Goal: Navigation & Orientation: Understand site structure

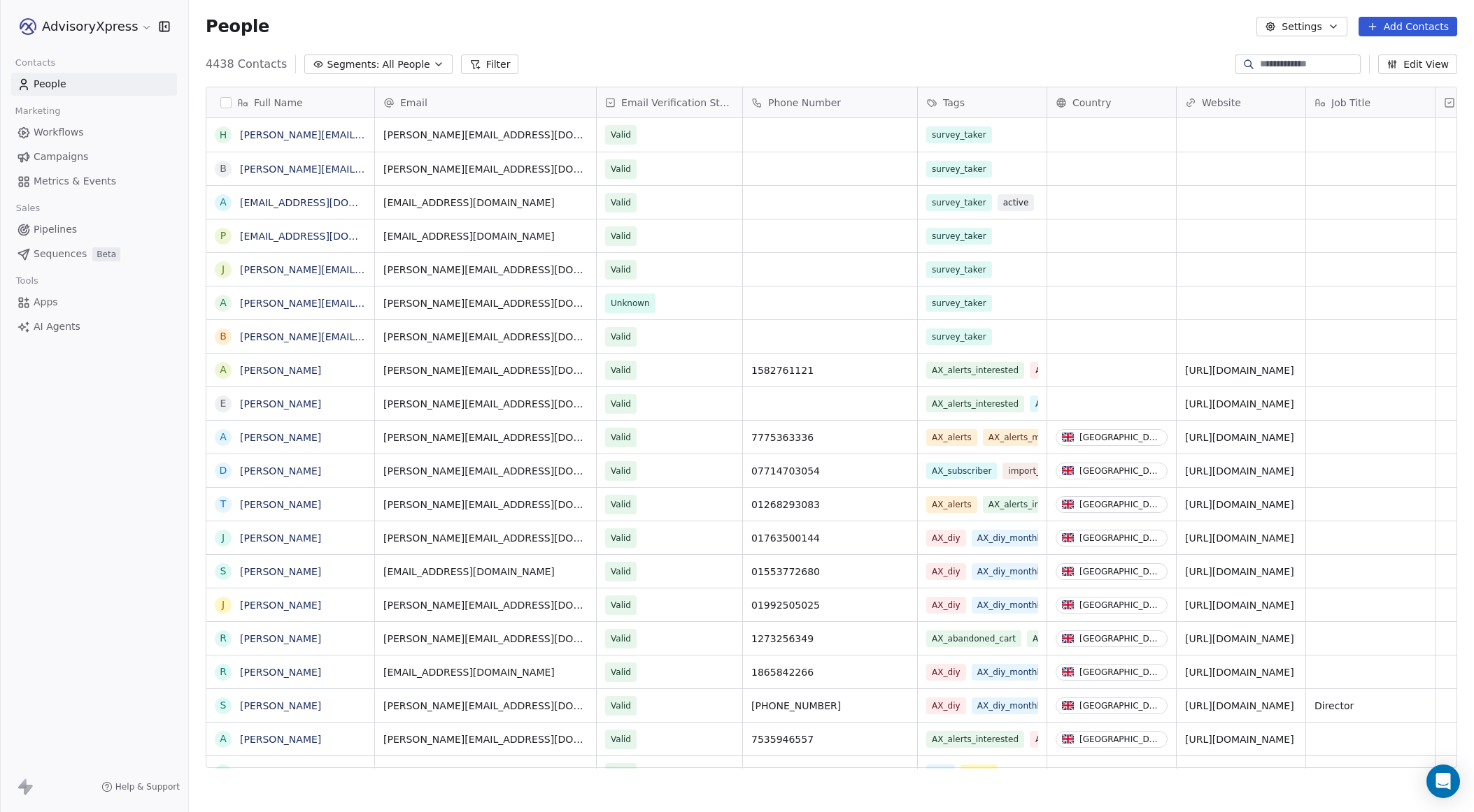
scroll to position [714, 1285]
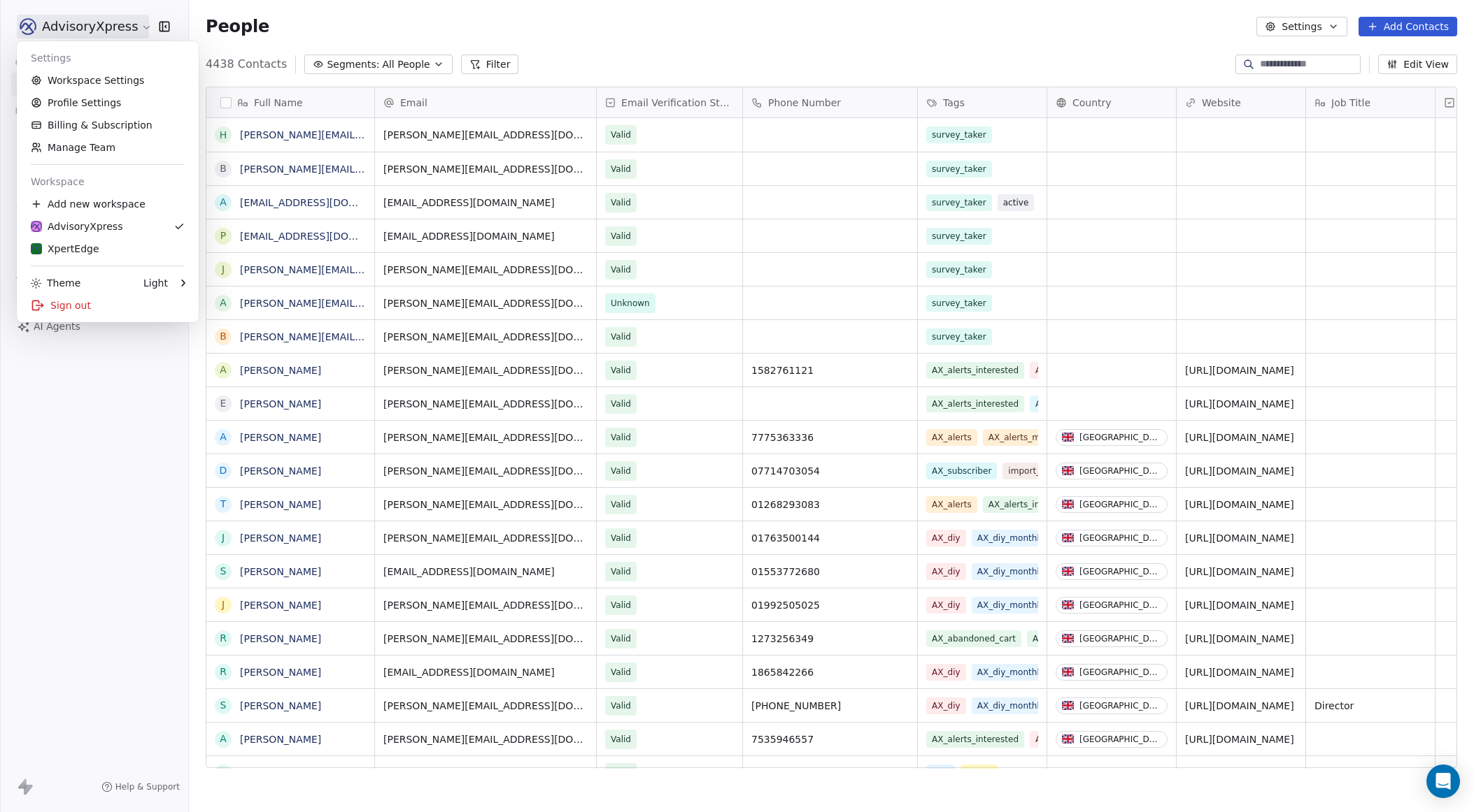
click at [65, 28] on html "AdvisoryXpress Contacts People Marketing Workflows Campaigns Metrics & Events S…" at bounding box center [737, 406] width 1474 height 812
click at [89, 80] on link "Workspace Settings" at bounding box center [107, 80] width 170 height 23
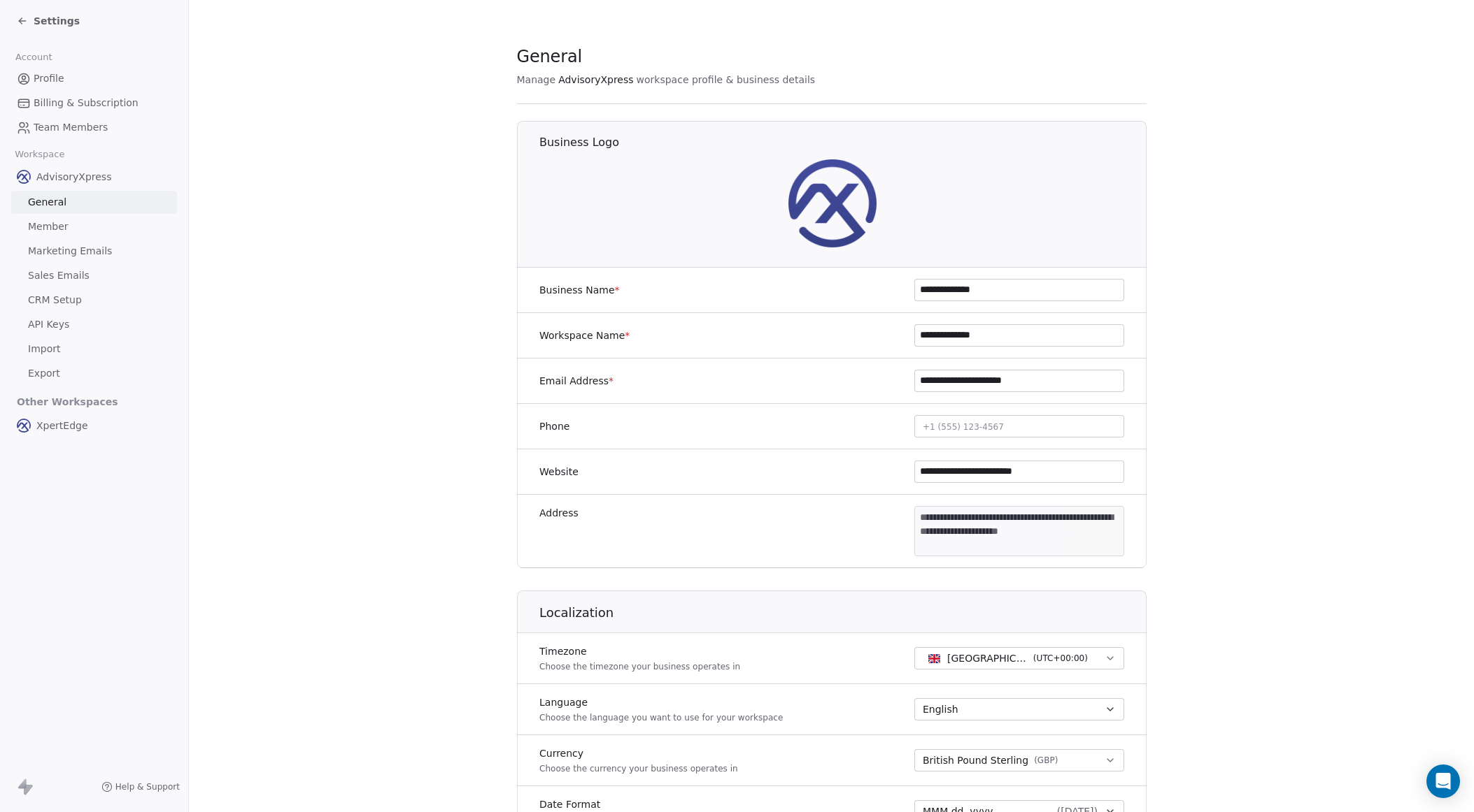
click at [60, 254] on span "Marketing Emails" at bounding box center [70, 251] width 84 height 15
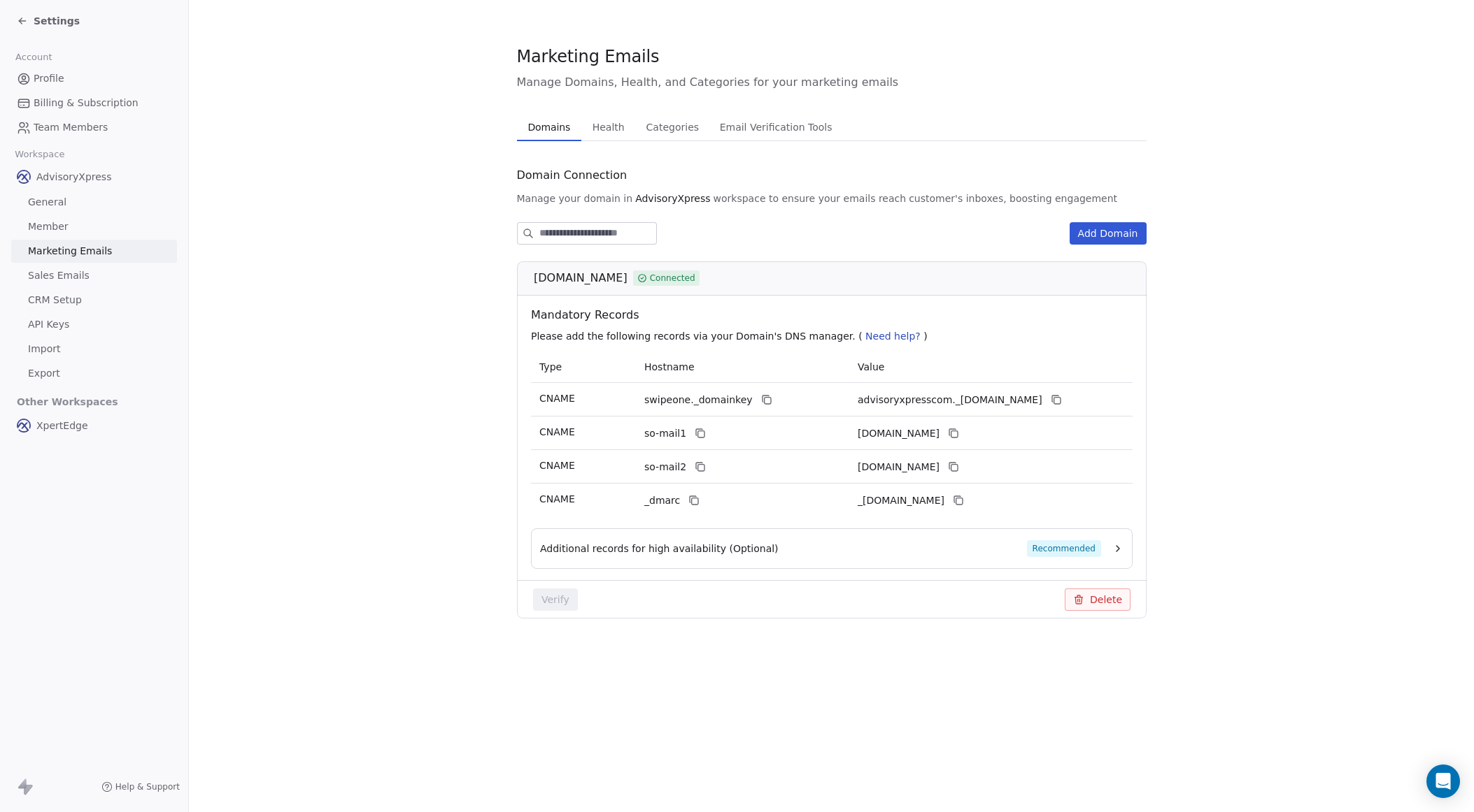
scroll to position [0, 1]
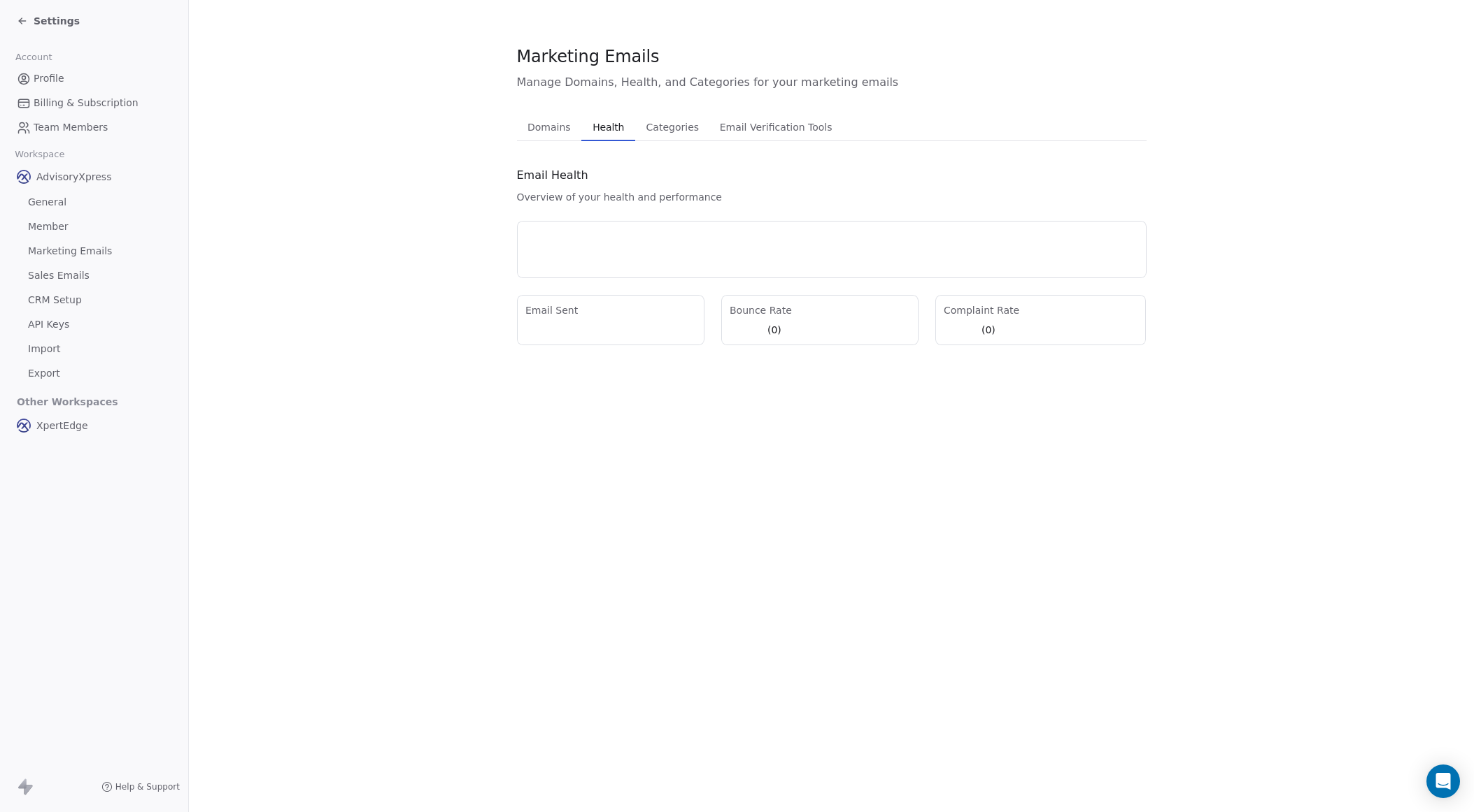
click at [604, 124] on span "Health" at bounding box center [608, 128] width 43 height 20
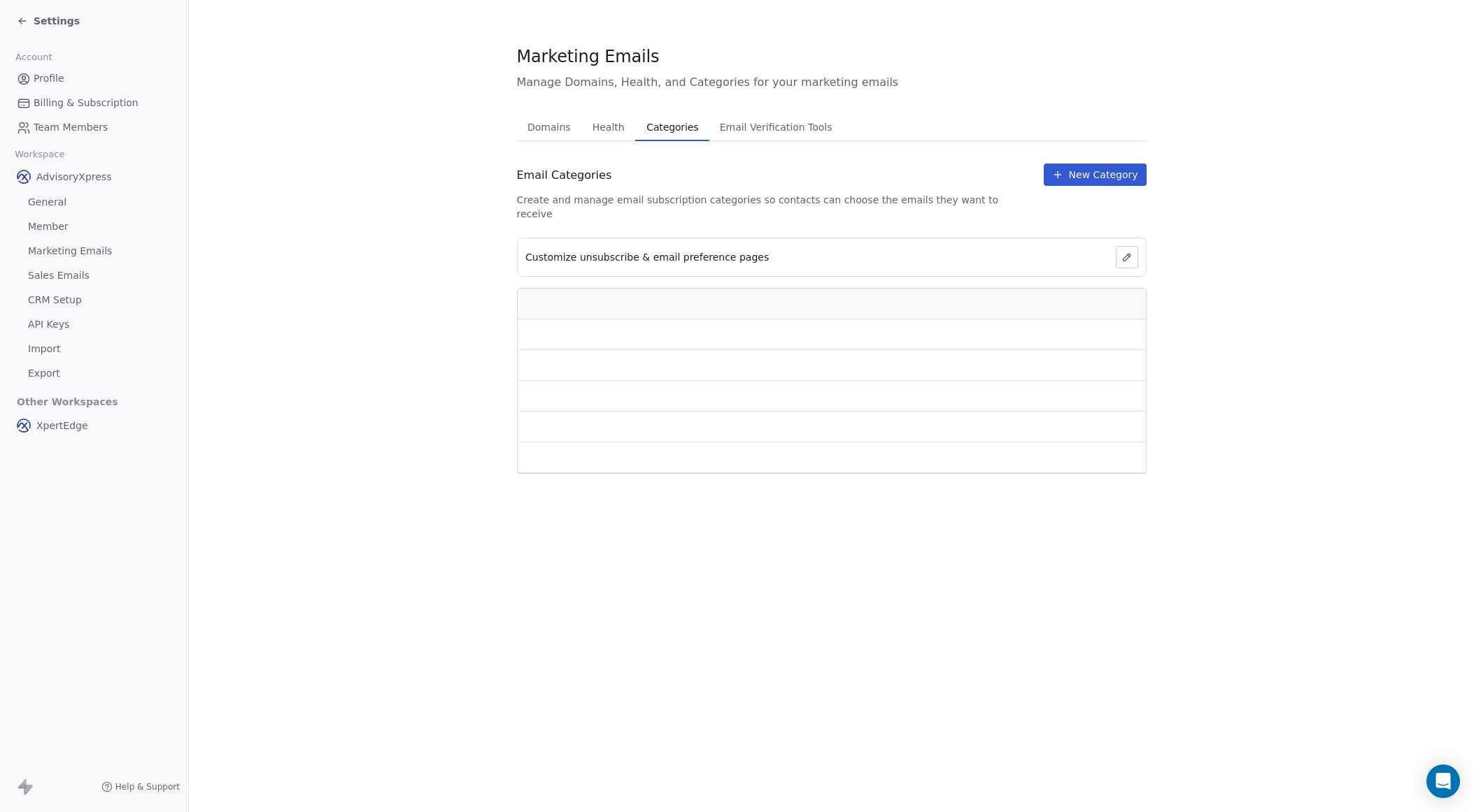
click at [683, 125] on span "Categories" at bounding box center [672, 128] width 63 height 20
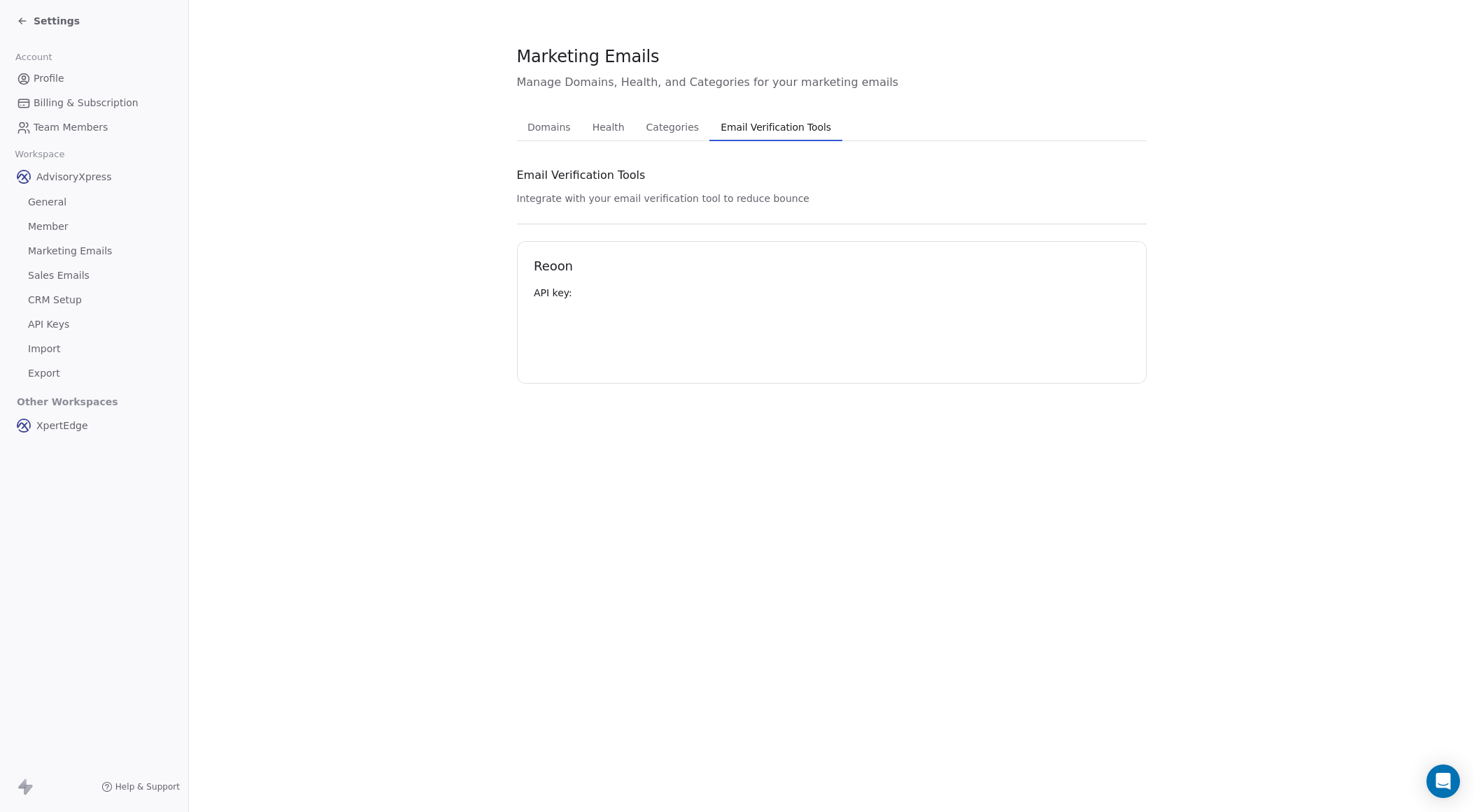
click at [736, 121] on span "Email Verification Tools" at bounding box center [776, 128] width 122 height 20
click at [529, 126] on span "Domains" at bounding box center [549, 128] width 55 height 20
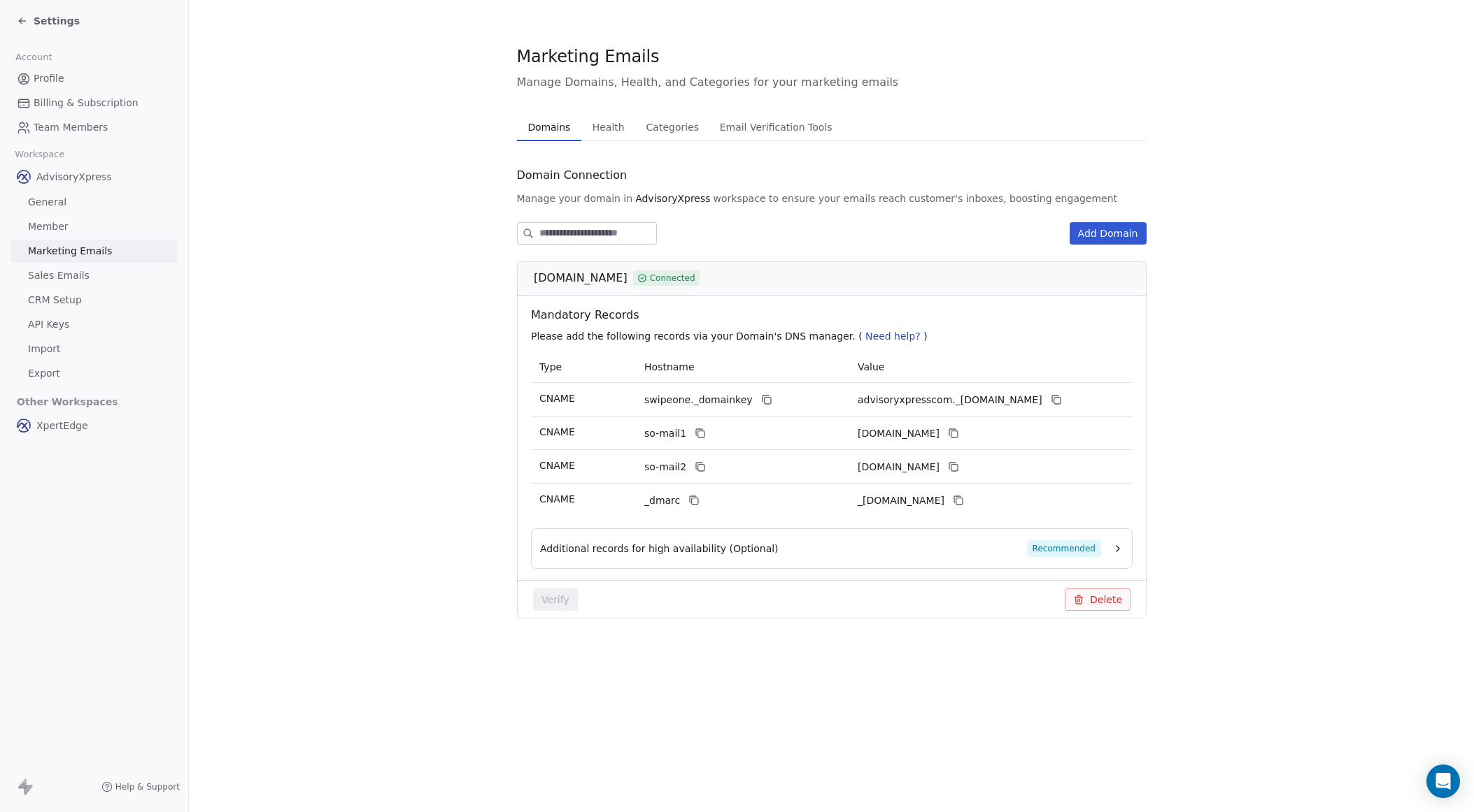
scroll to position [0, 1]
click at [302, 140] on section "Marketing Emails Manage Domains, Health, and Categories for your marketing emai…" at bounding box center [831, 343] width 1285 height 686
click at [57, 279] on span "Sales Emails" at bounding box center [59, 276] width 62 height 15
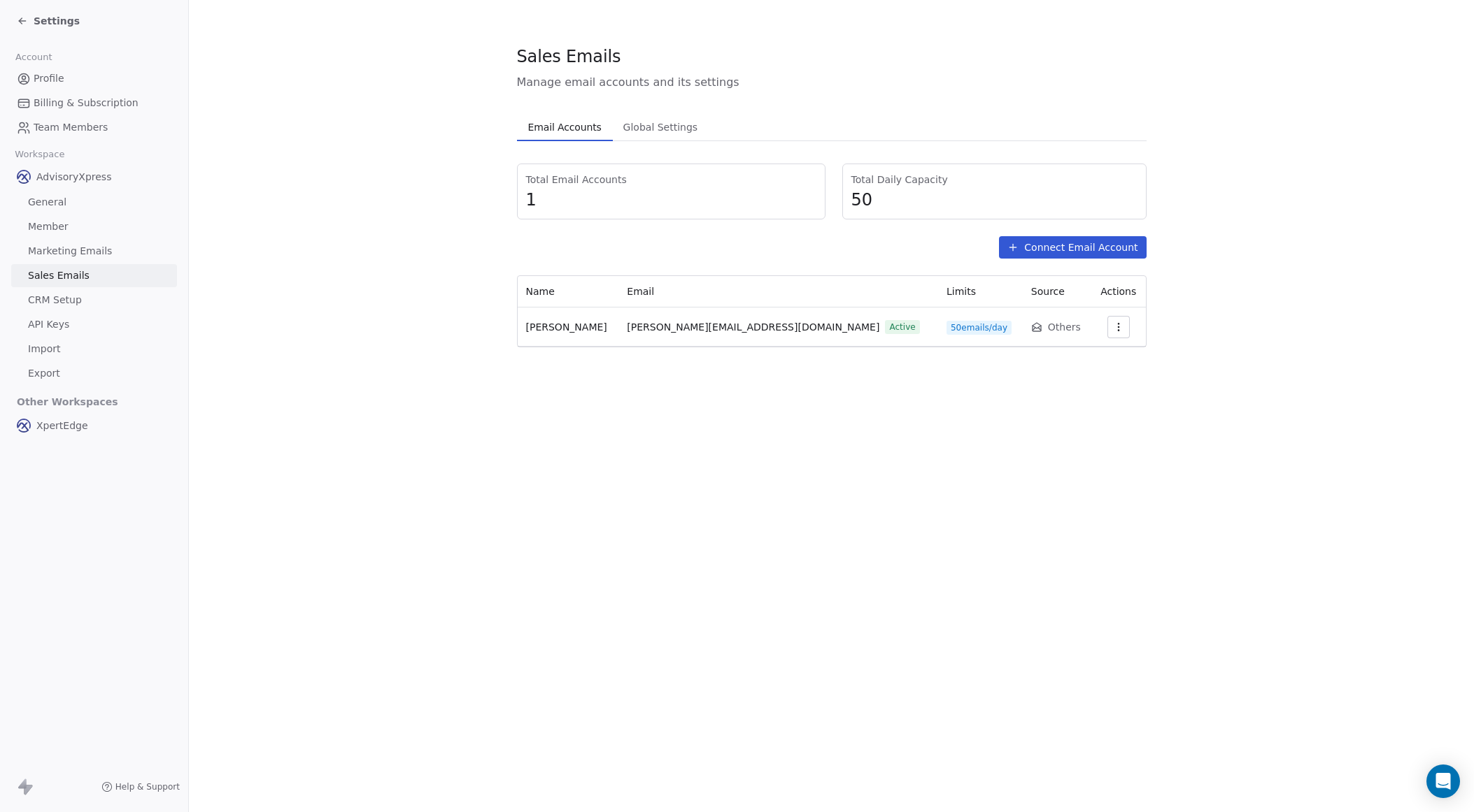
click at [26, 21] on icon at bounding box center [22, 21] width 6 height 0
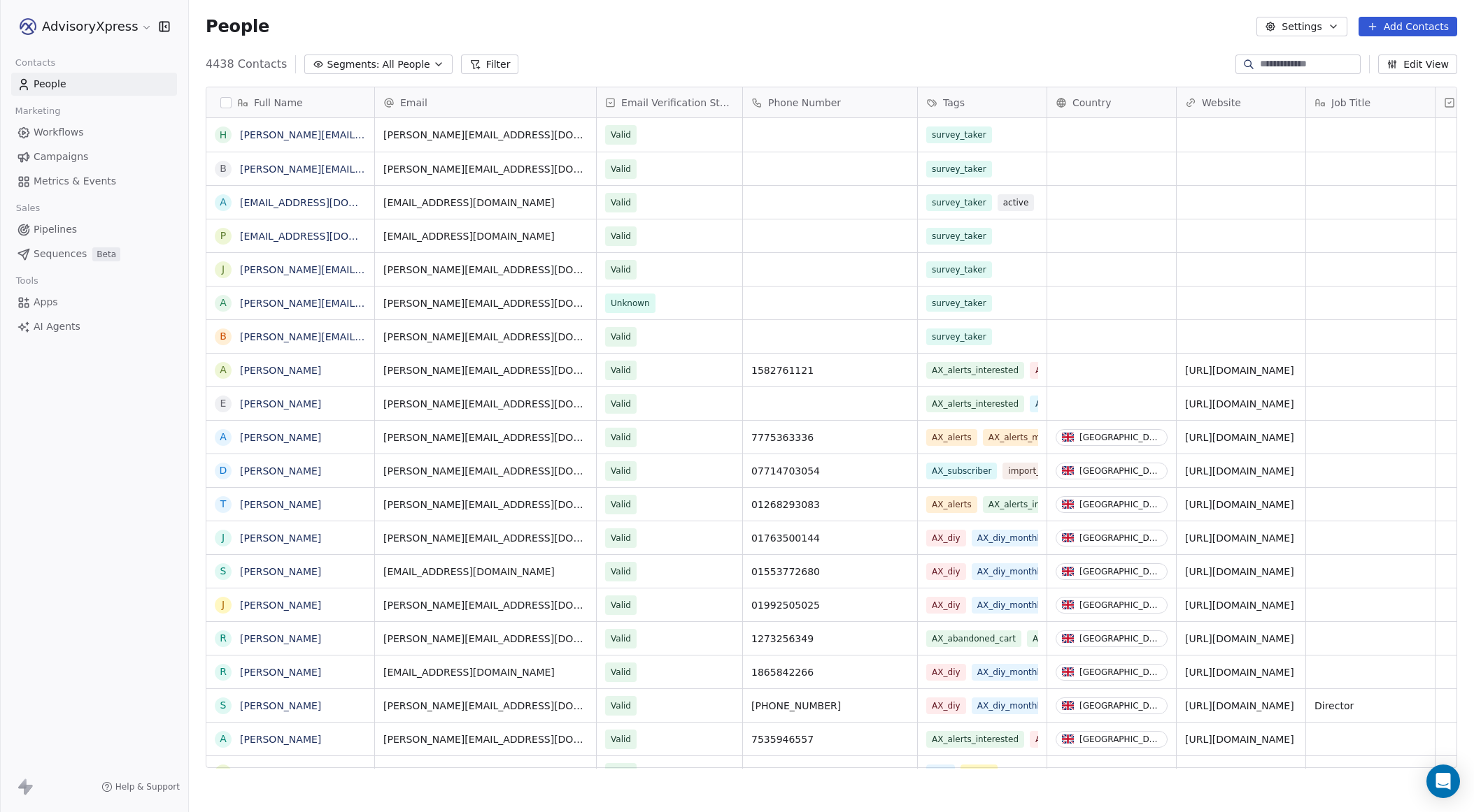
scroll to position [1, 0]
click at [48, 158] on span "Campaigns" at bounding box center [61, 157] width 55 height 15
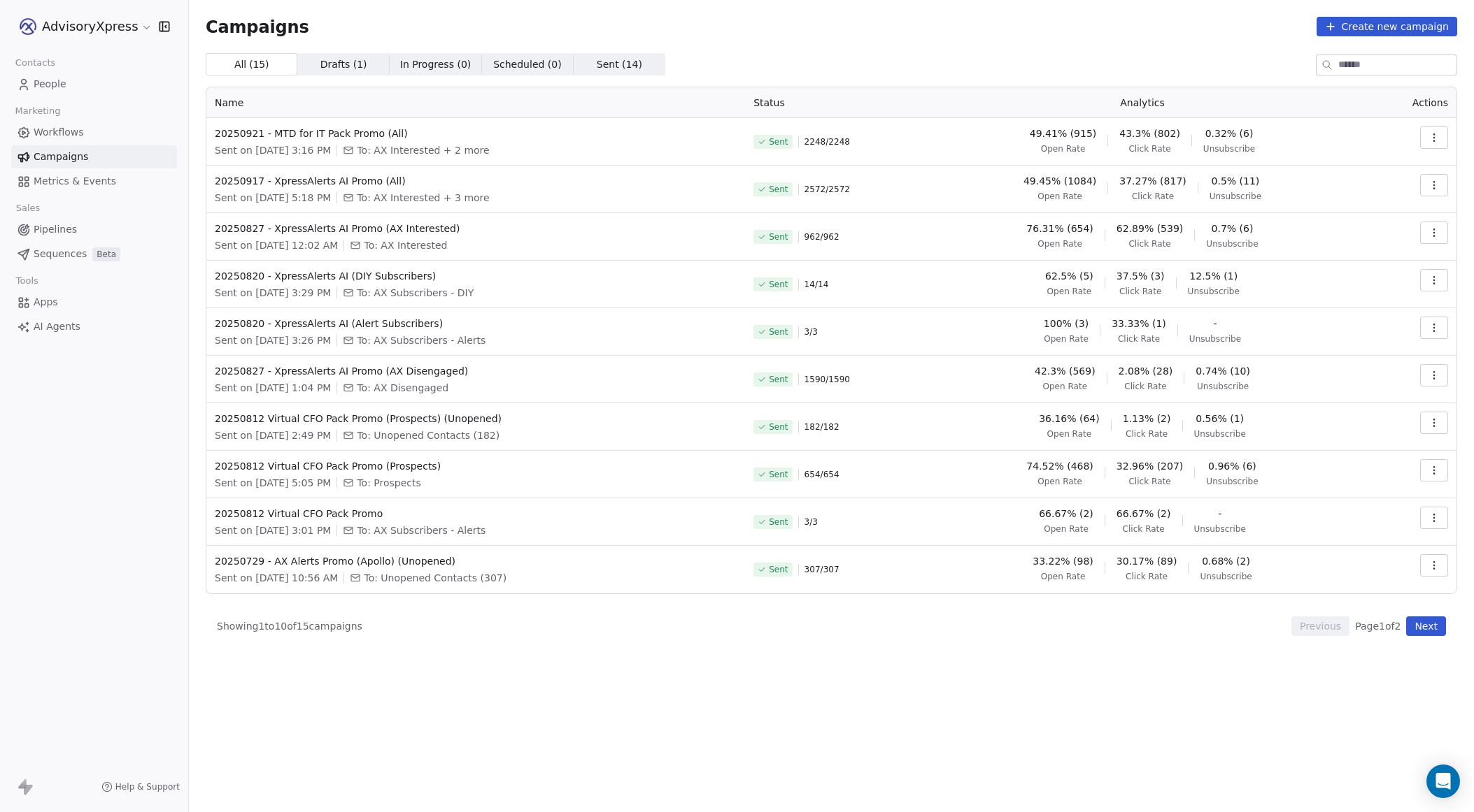
click at [55, 183] on span "Metrics & Events" at bounding box center [75, 182] width 83 height 15
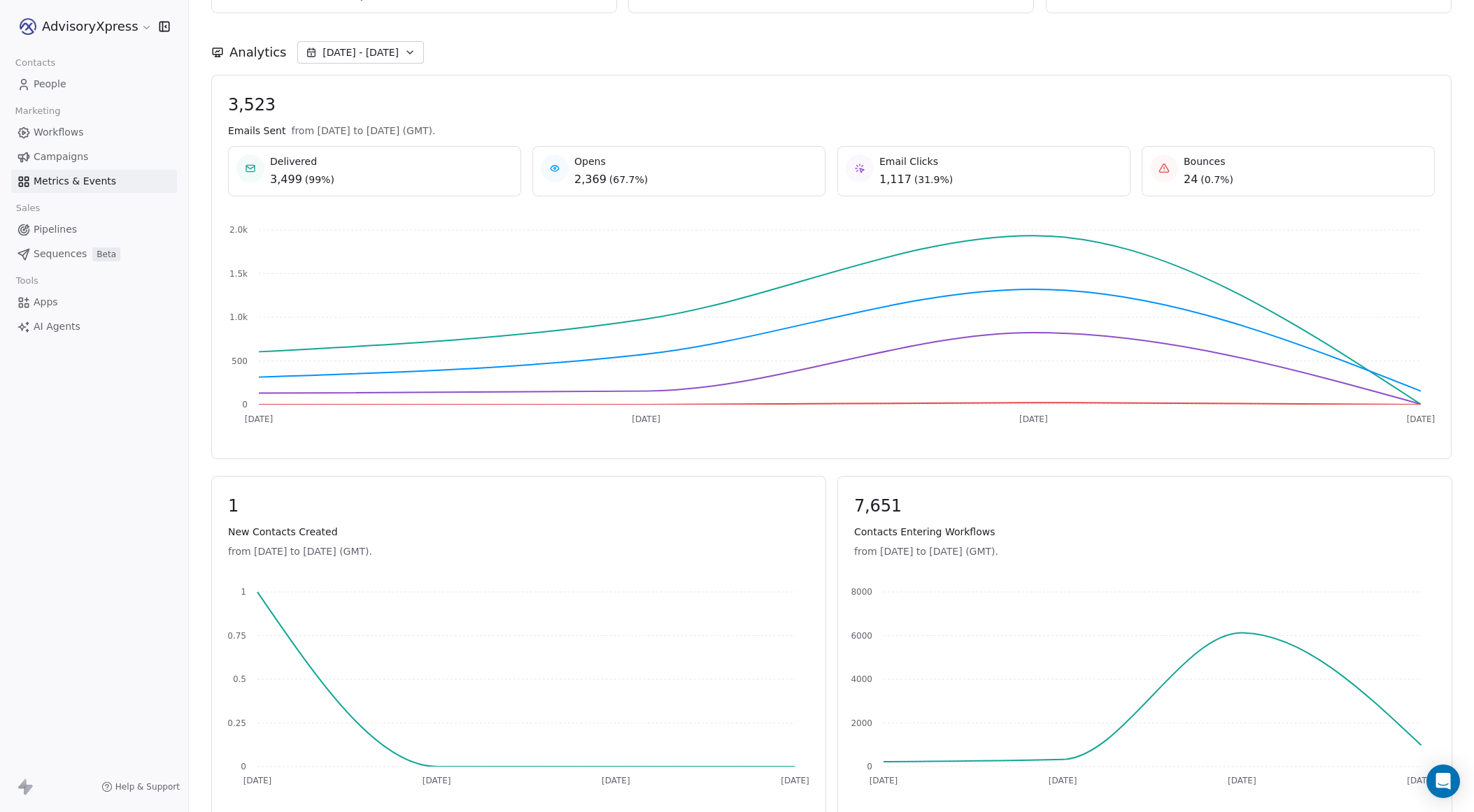
scroll to position [158, 0]
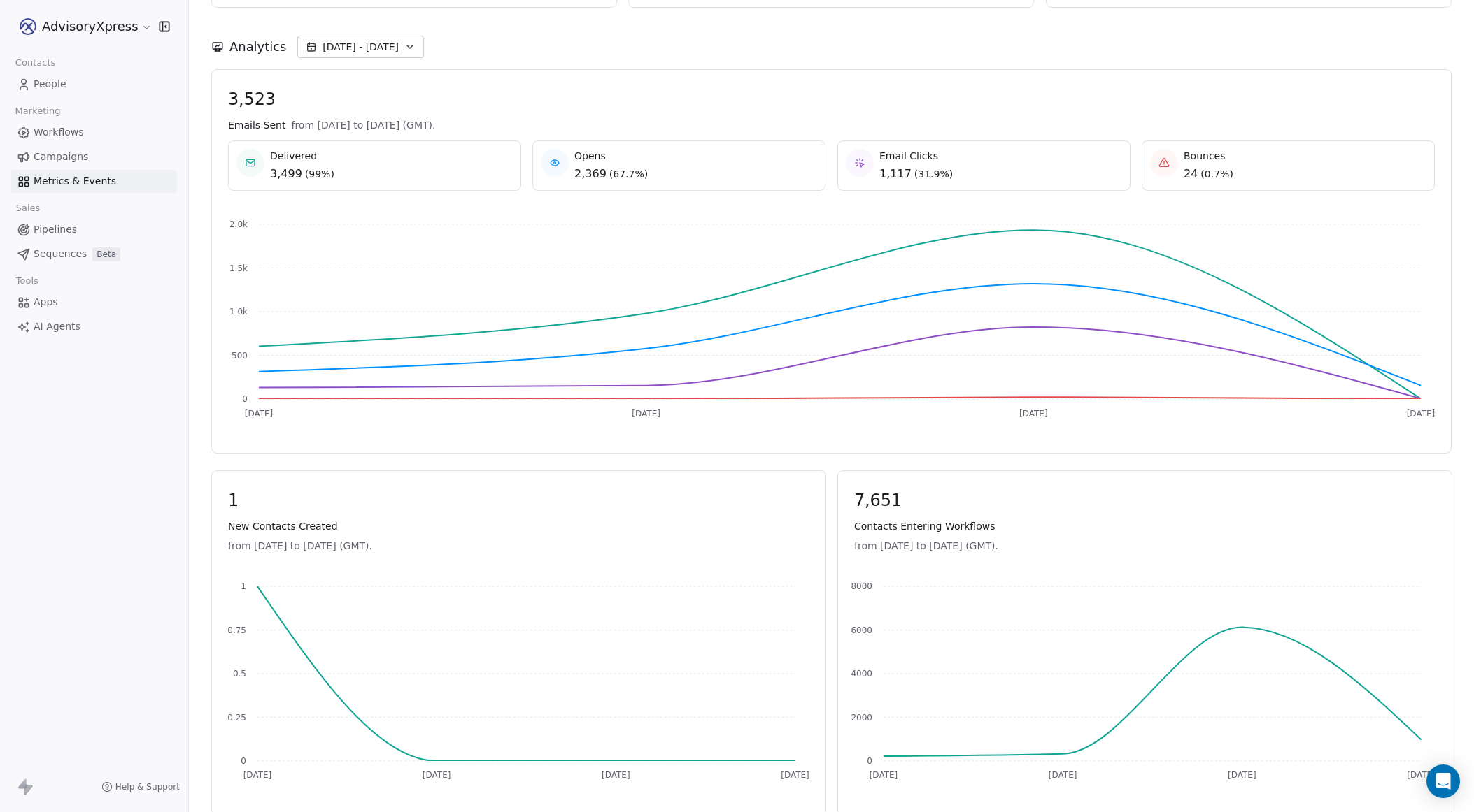
click at [362, 44] on span "[DATE] - [DATE]" at bounding box center [360, 47] width 77 height 14
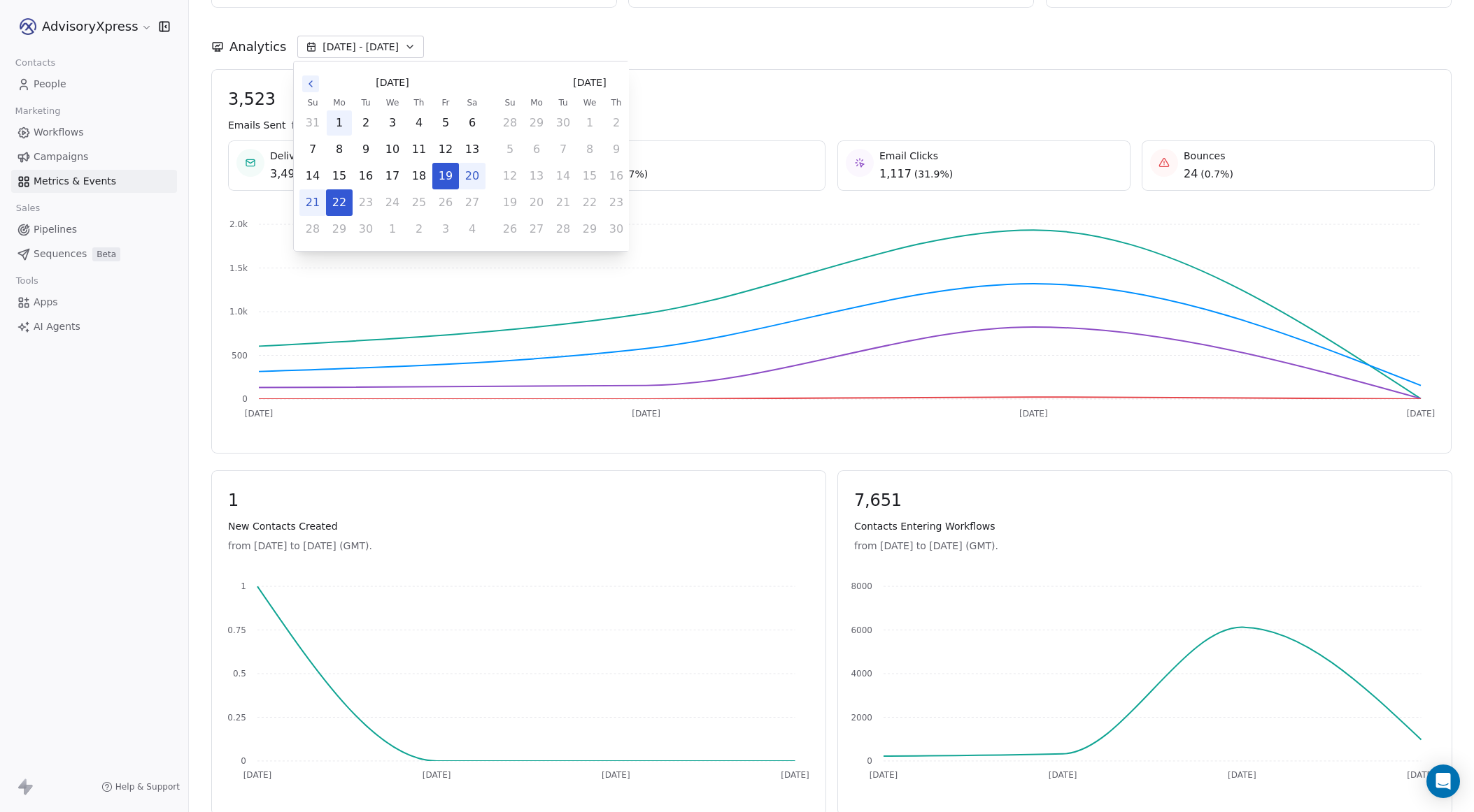
click at [342, 118] on button "1" at bounding box center [339, 123] width 26 height 26
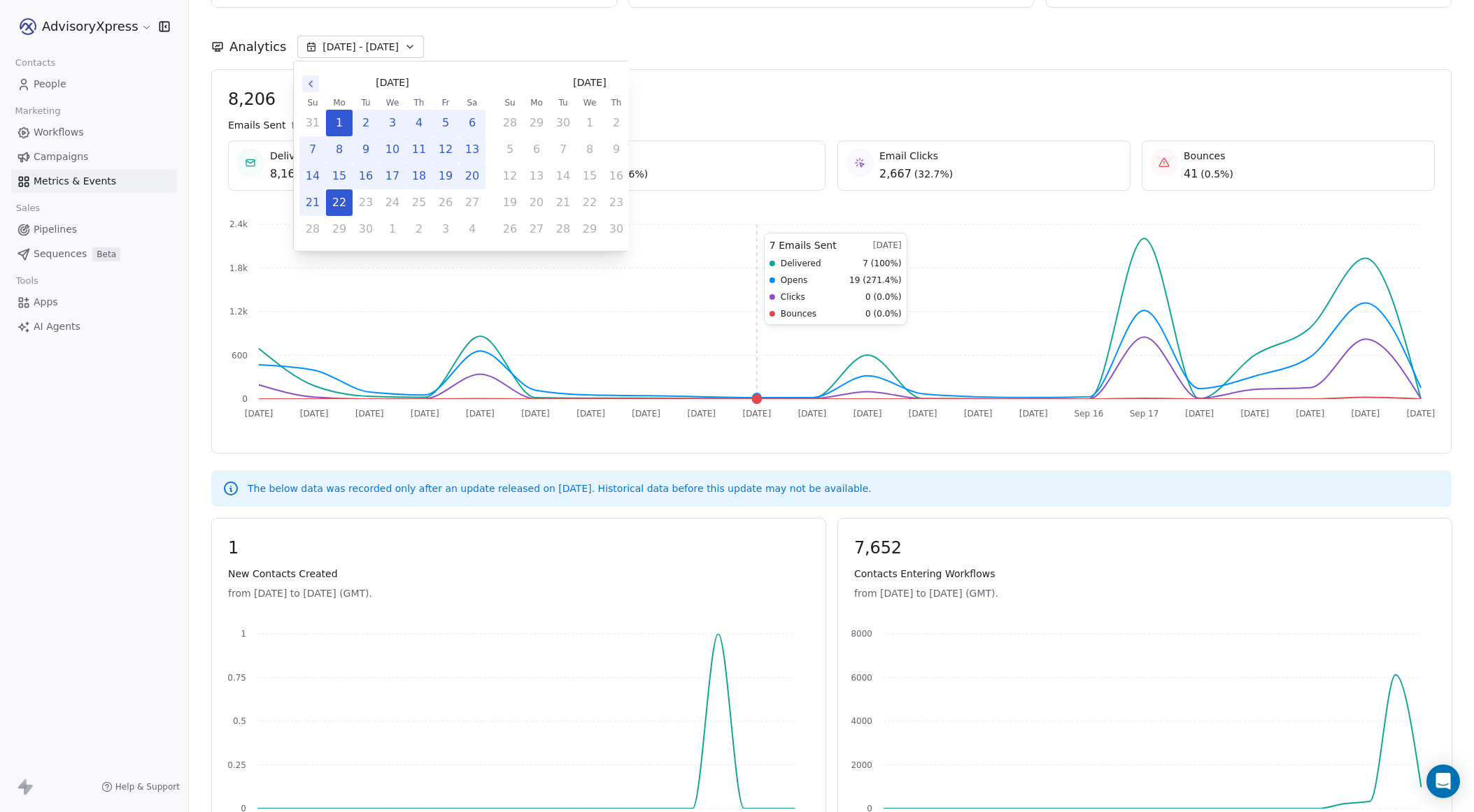
click at [733, 226] on icon "[DATE] [DATE] [DATE] [DATE] [DATE] [DATE] [DATE] [DATE] [DATE] Sep [DATE] Sep […" at bounding box center [826, 322] width 1218 height 224
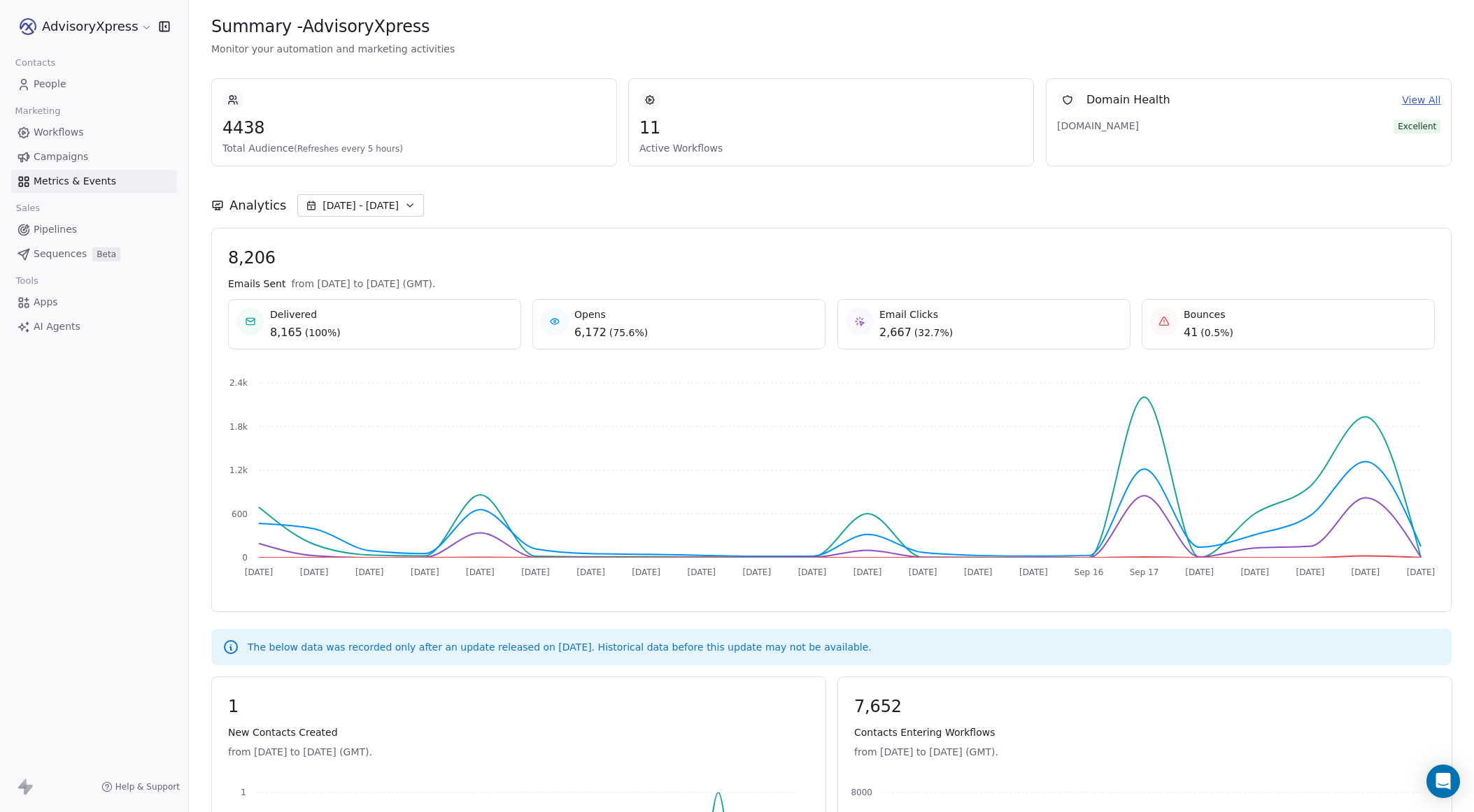
scroll to position [0, 0]
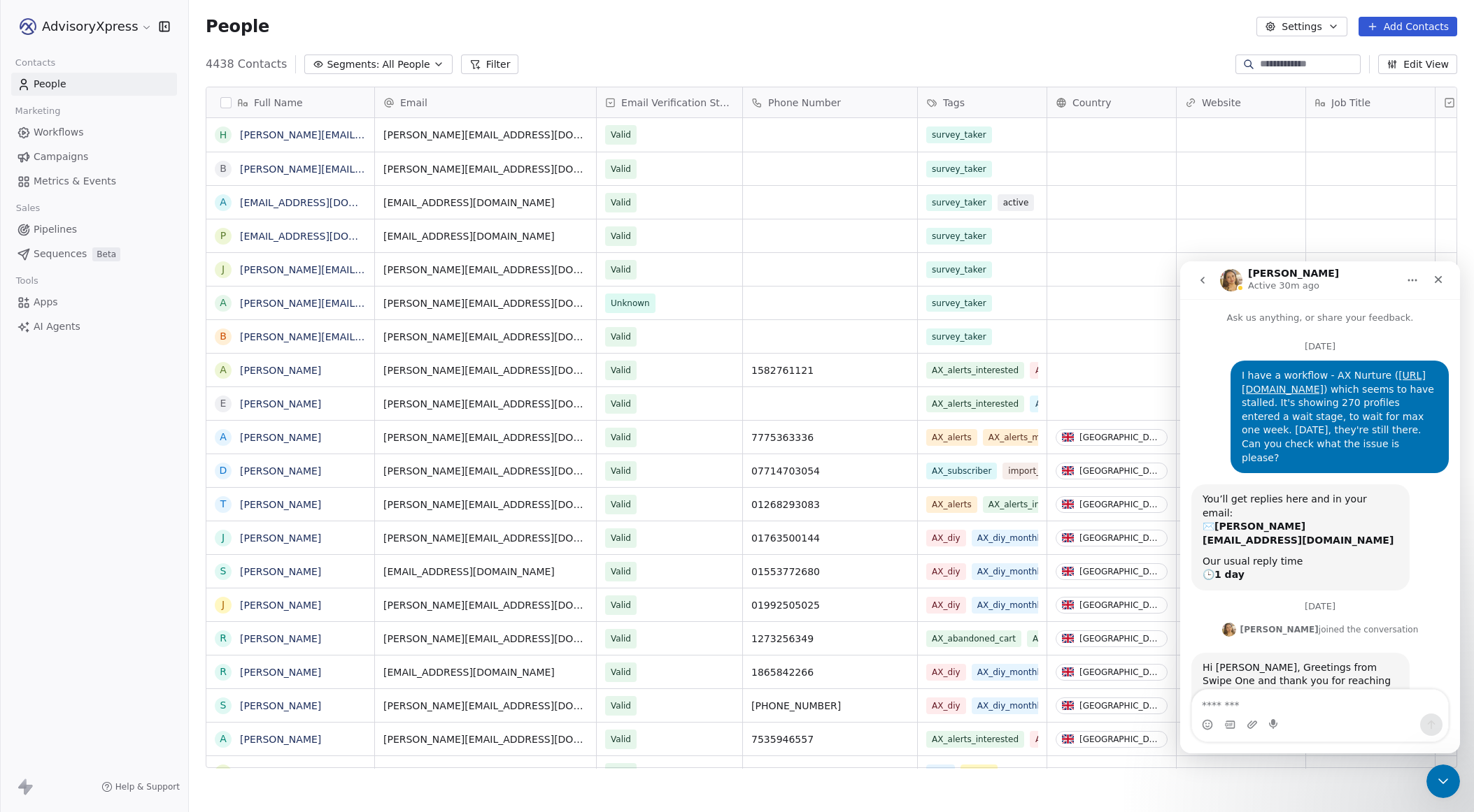
scroll to position [1788, 0]
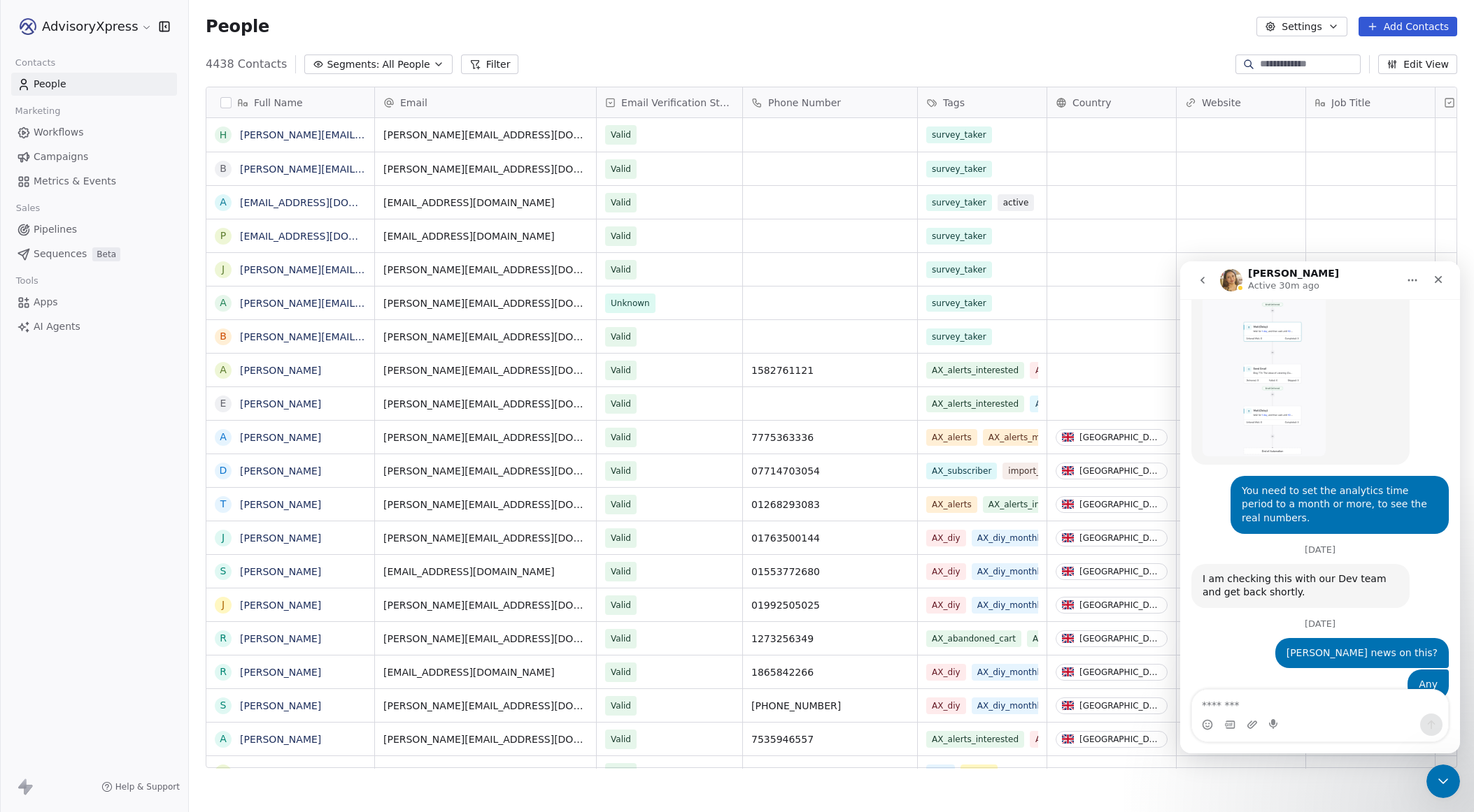
click at [58, 152] on span "Campaigns" at bounding box center [61, 157] width 55 height 15
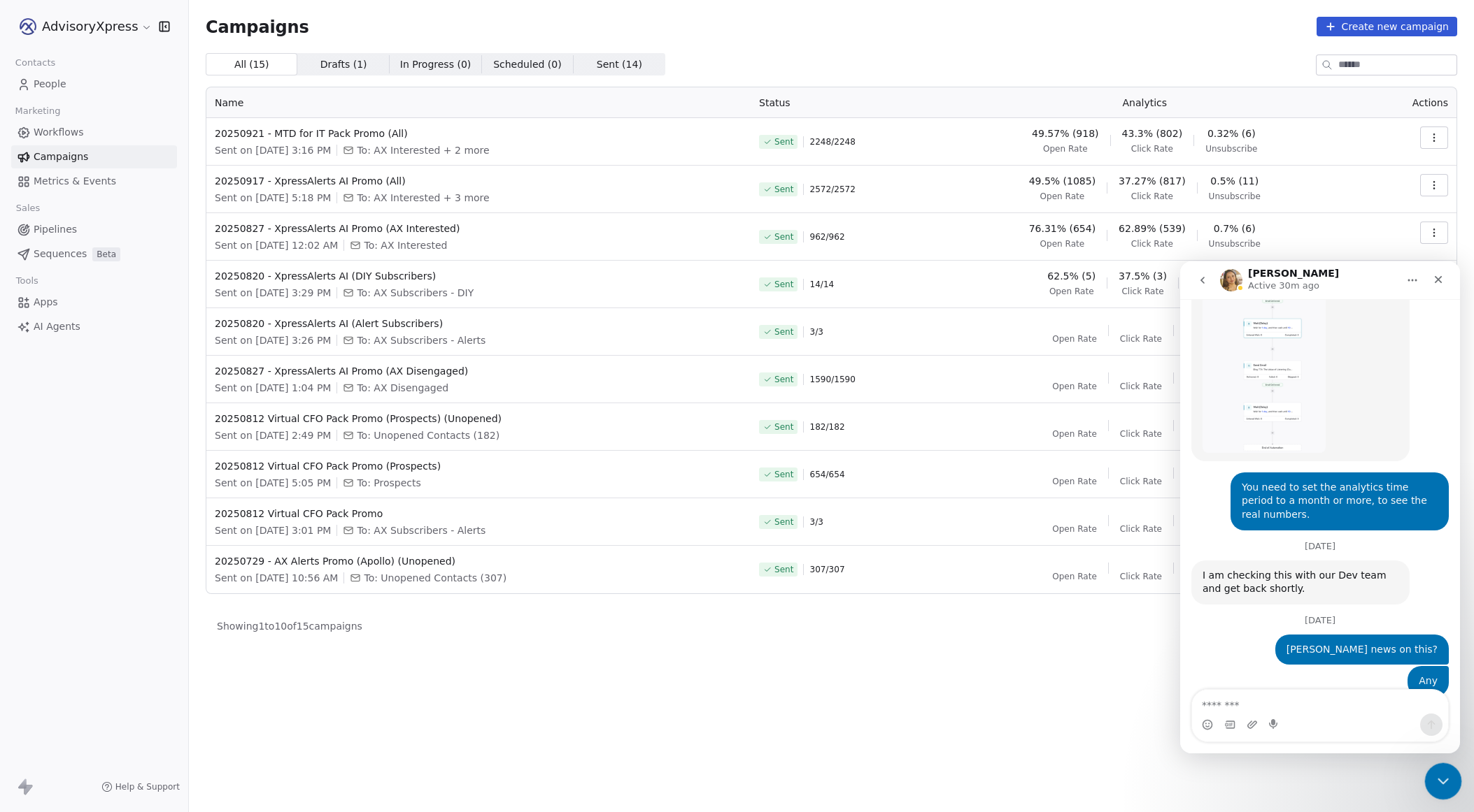
click at [1446, 777] on icon "Close Intercom Messenger" at bounding box center [1441, 780] width 17 height 17
